Goal: Check status

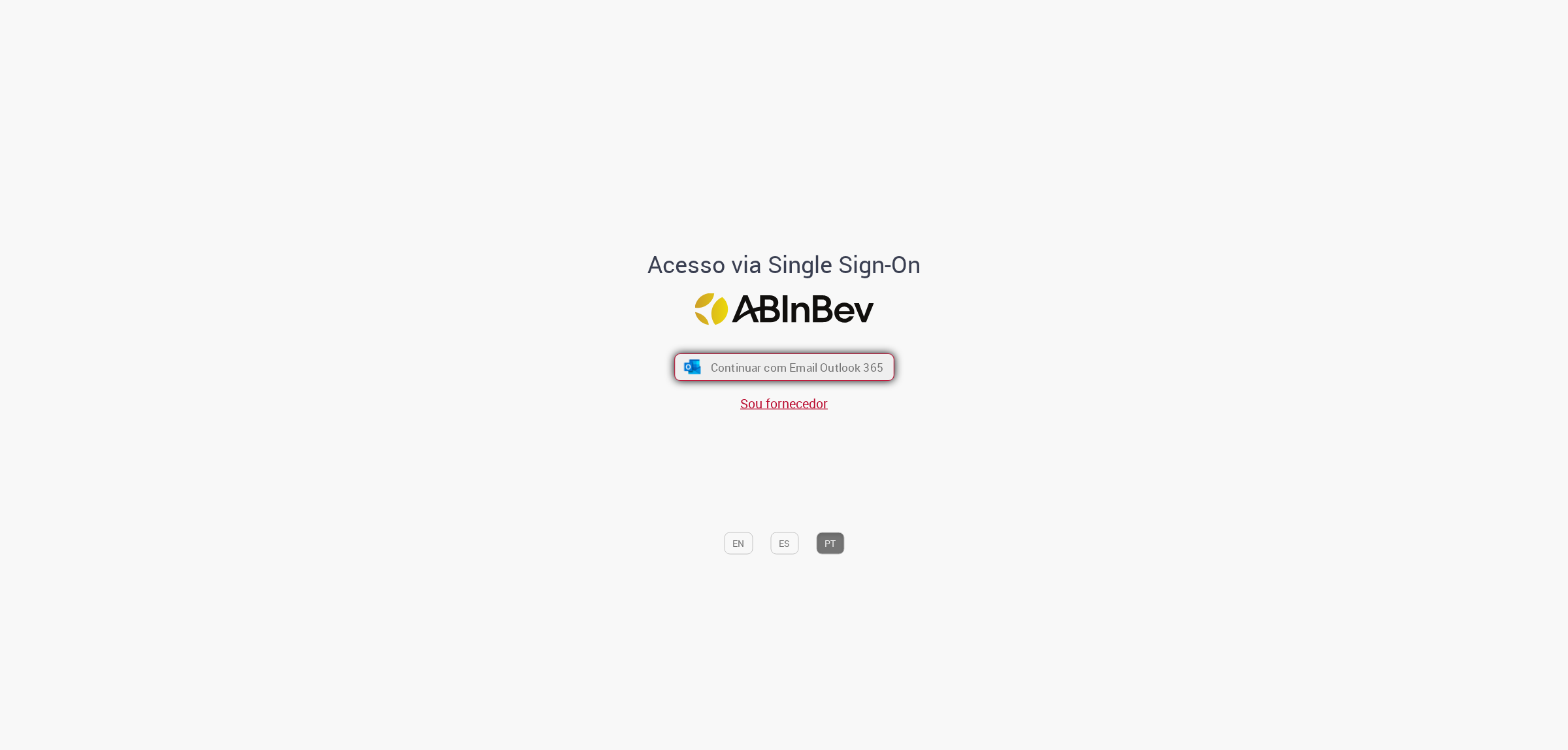
click at [812, 355] on button "Continuar com Email Outlook 365" at bounding box center [784, 367] width 220 height 27
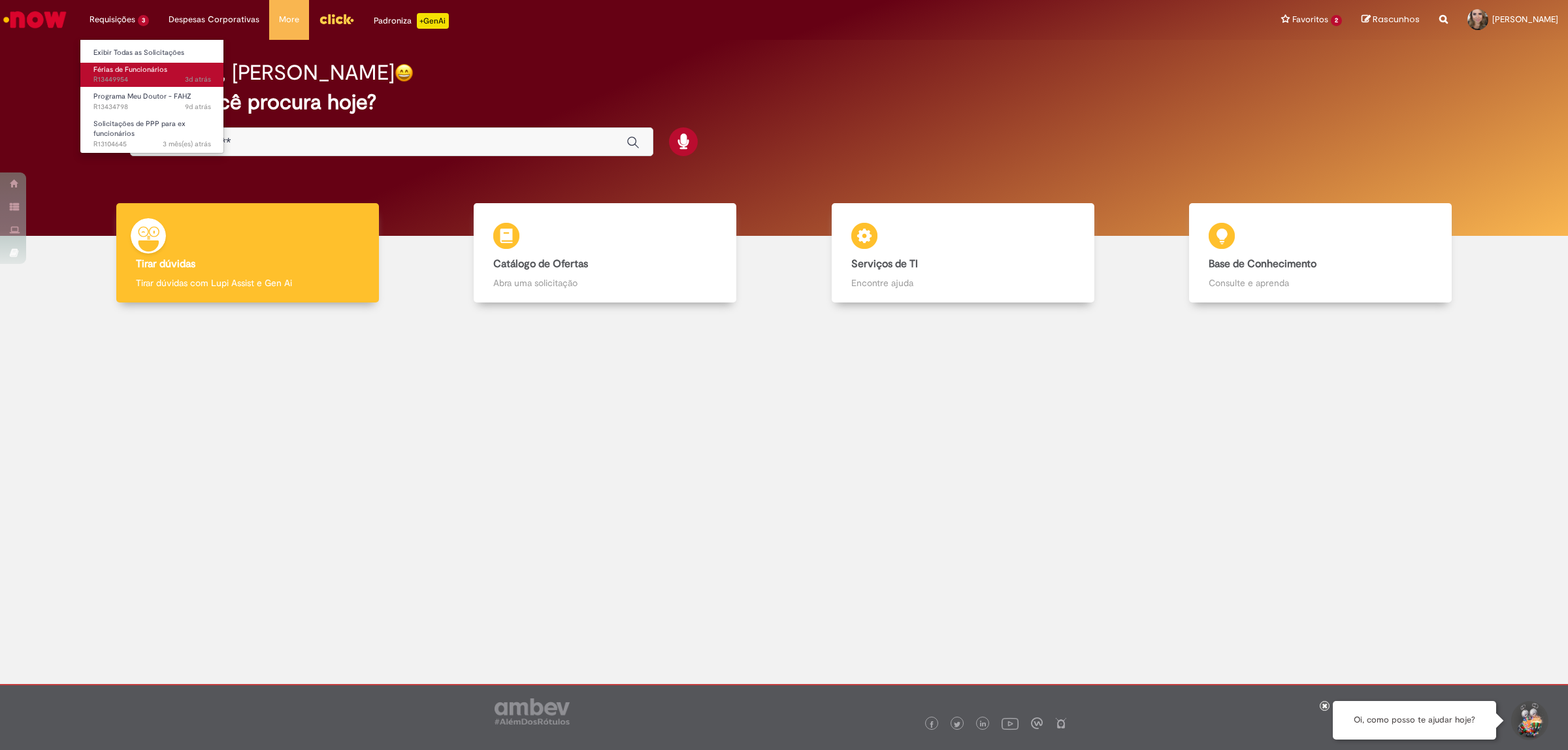
click at [99, 63] on link "Férias de Funcionários 3d atrás 3 dias atrás R13449954" at bounding box center [152, 74] width 144 height 24
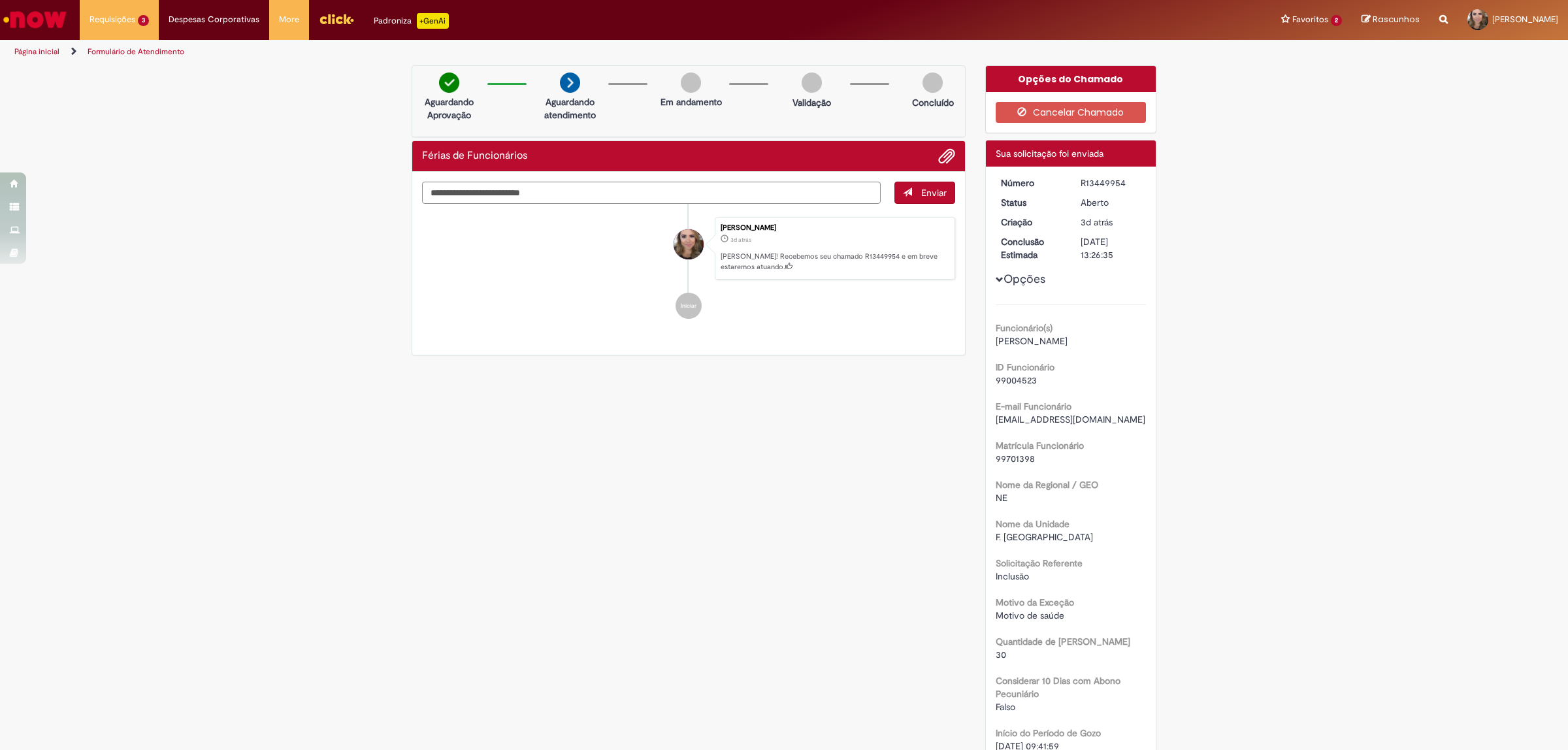
drag, startPoint x: 673, startPoint y: 487, endPoint x: 672, endPoint y: 472, distance: 15.0
click at [672, 484] on div "Verificar Código de Barras Aguardando Aprovação Aguardando atendimento Em andam…" at bounding box center [784, 548] width 765 height 966
